Goal: Transaction & Acquisition: Purchase product/service

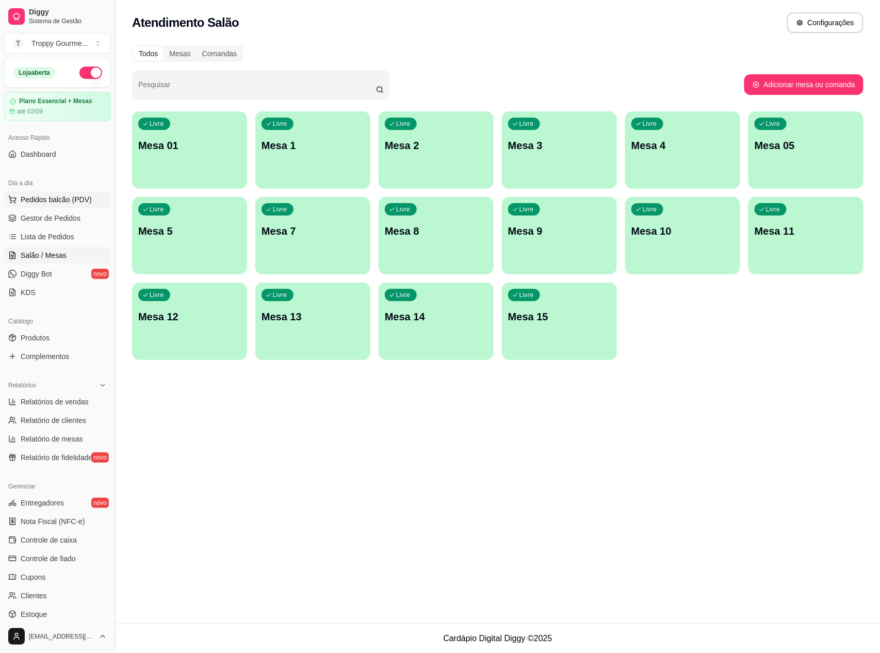
click at [46, 198] on span "Pedidos balcão (PDV)" at bounding box center [56, 199] width 71 height 10
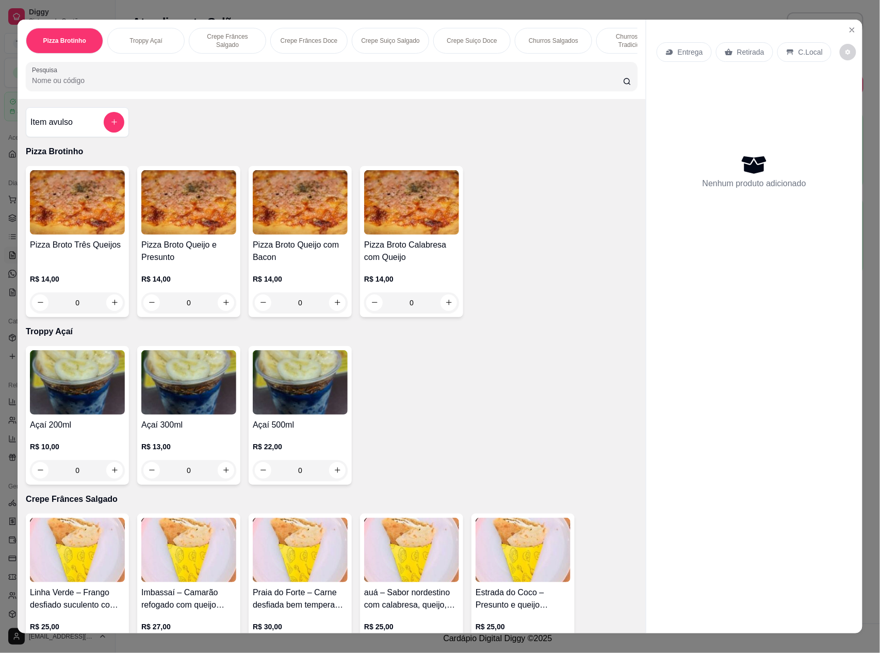
click at [87, 223] on img at bounding box center [77, 202] width 95 height 64
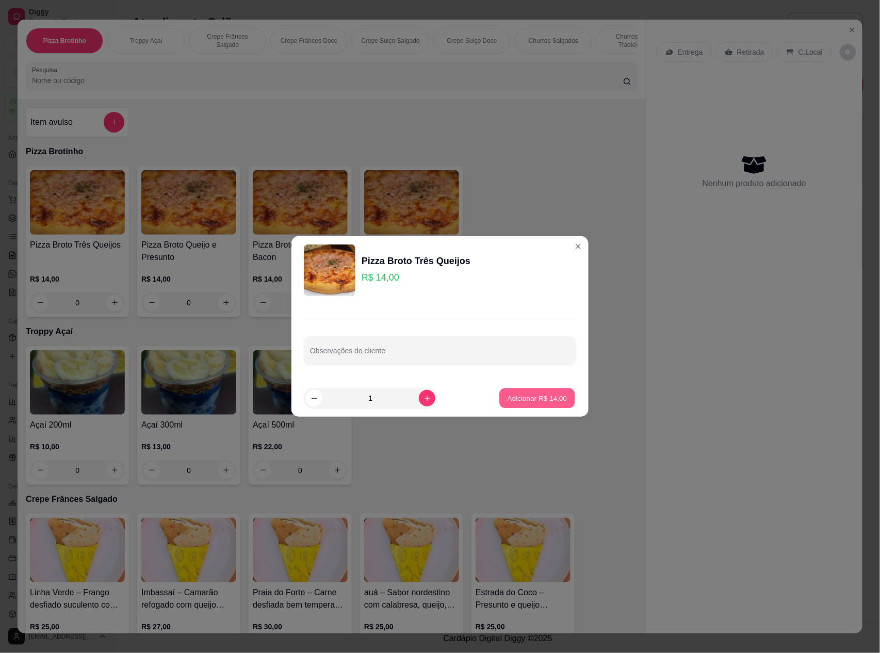
click at [535, 396] on p "Adicionar R$ 14,00" at bounding box center [538, 398] width 60 height 10
type input "1"
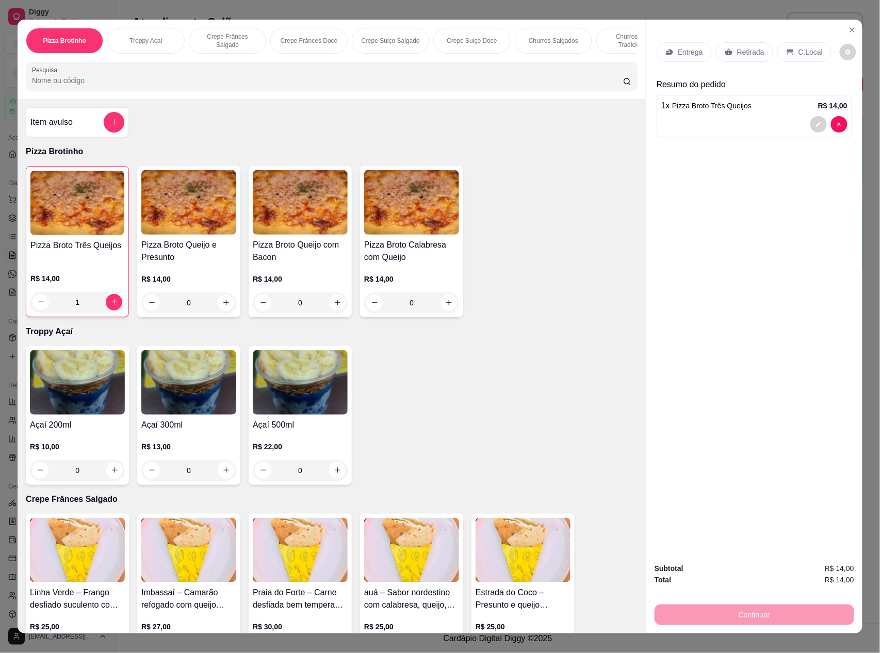
click at [801, 48] on p "C.Local" at bounding box center [811, 52] width 24 height 10
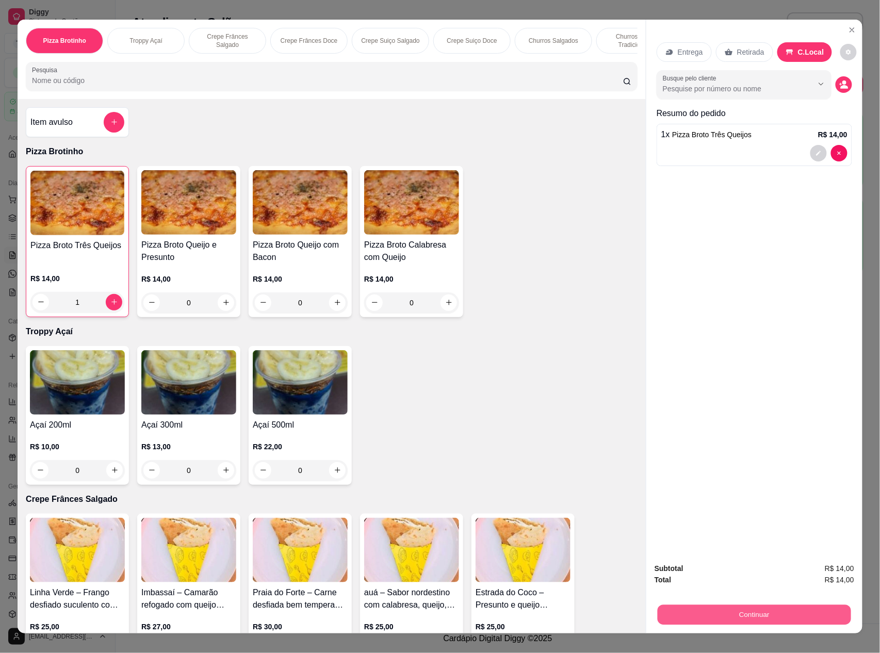
click at [793, 609] on button "Continuar" at bounding box center [754, 615] width 193 height 20
click at [848, 26] on icon "Close" at bounding box center [852, 30] width 8 height 8
